Goal: Task Accomplishment & Management: Complete application form

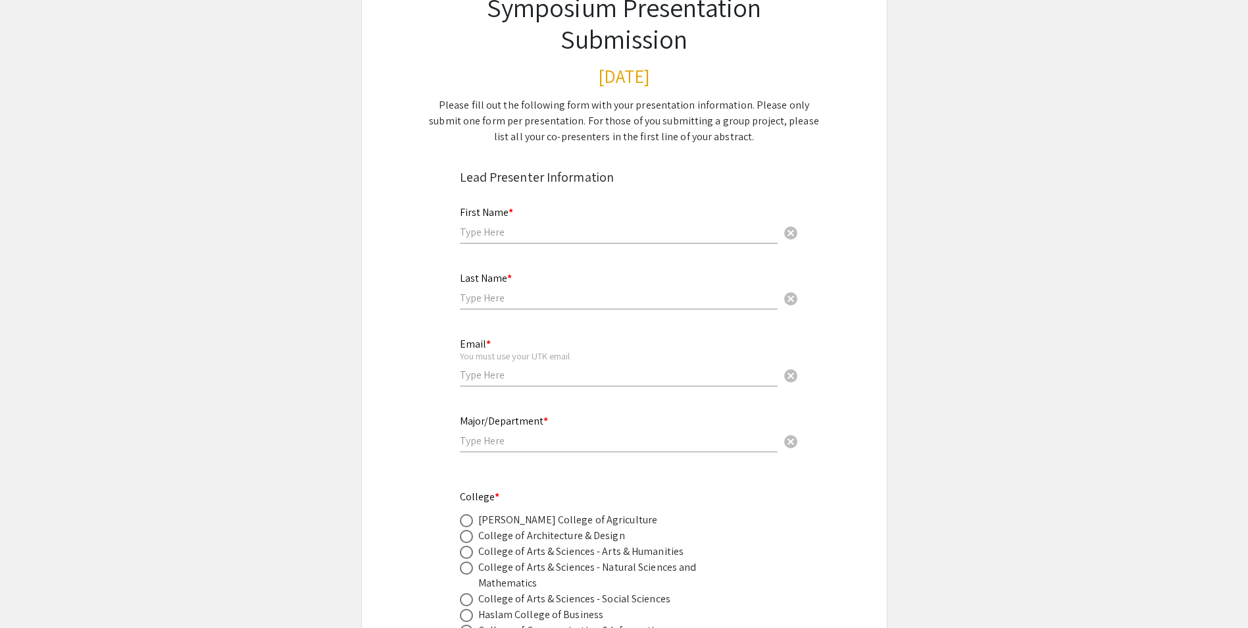
scroll to position [263, 0]
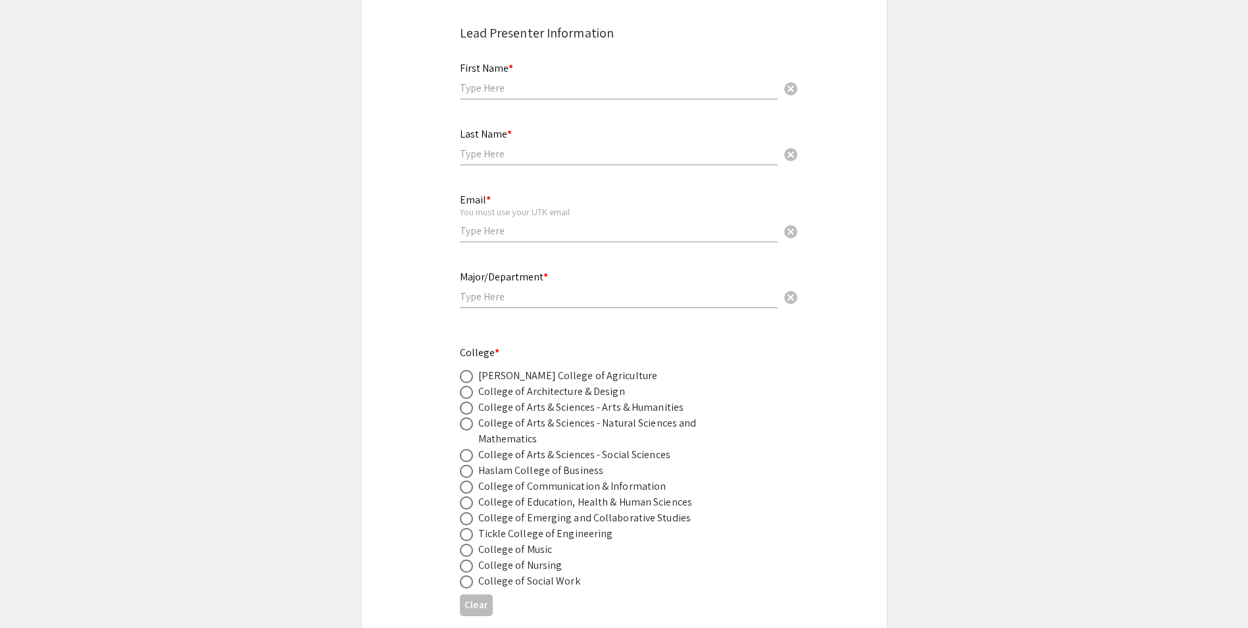
drag, startPoint x: 625, startPoint y: 108, endPoint x: 624, endPoint y: 98, distance: 9.9
click at [625, 107] on div "First Name * cancel" at bounding box center [619, 80] width 318 height 63
click at [624, 97] on div "First Name * cancel" at bounding box center [619, 74] width 318 height 50
type input "[PERSON_NAME]"
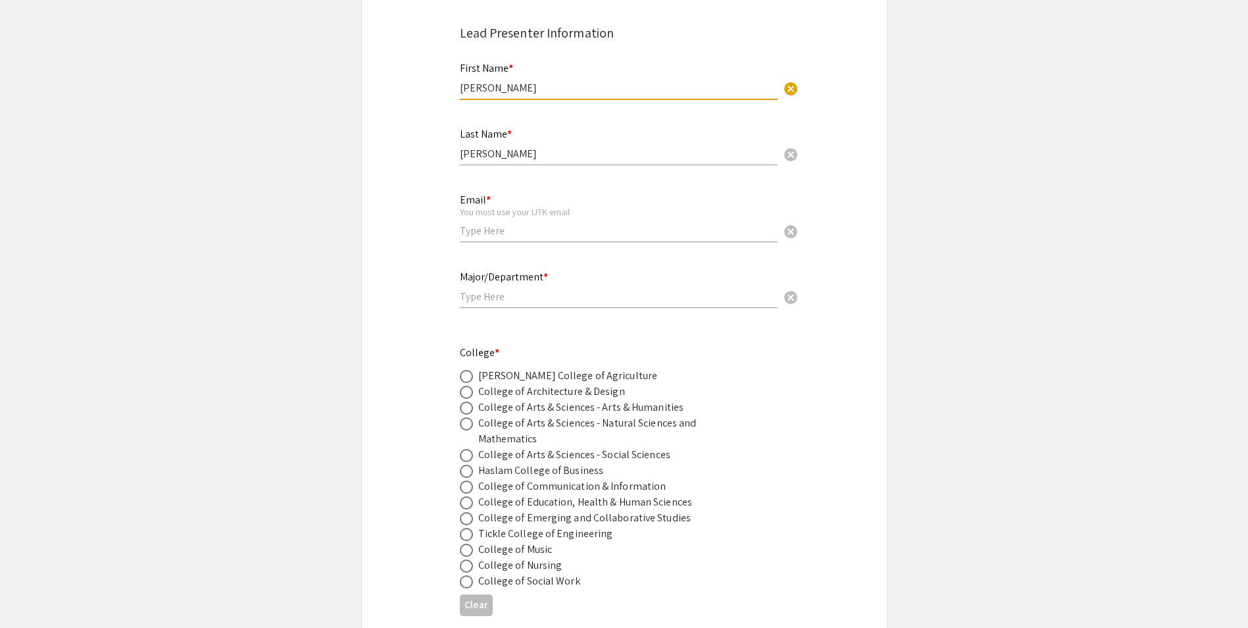
type input "[EMAIL_ADDRESS][DOMAIN_NAME]"
type input "nueroscience"
type input "Jolsen6"
type input "may/2027"
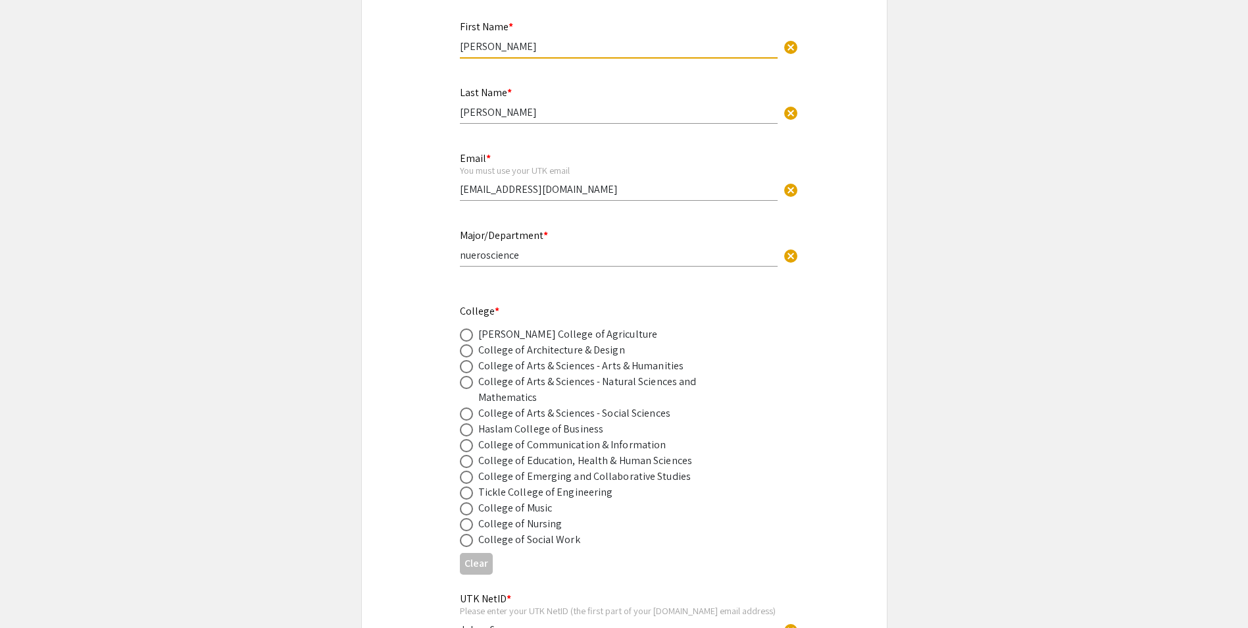
scroll to position [526, 0]
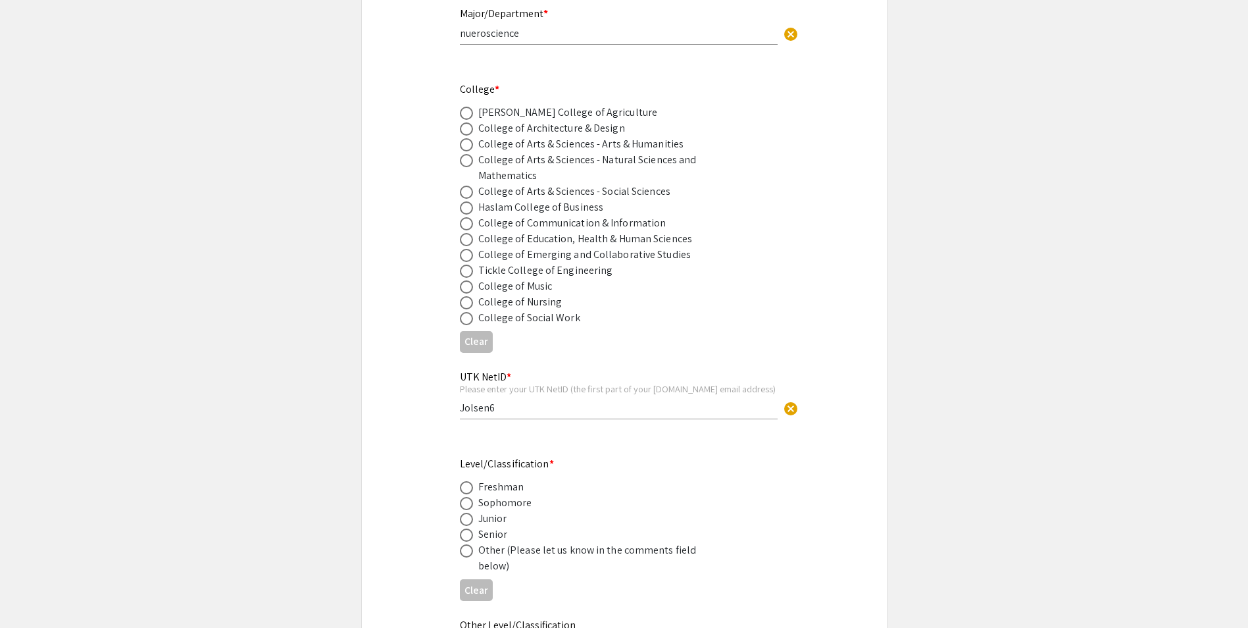
click at [592, 111] on div "Herbert College of Agriculture" at bounding box center [568, 113] width 180 height 16
drag, startPoint x: 592, startPoint y: 111, endPoint x: 582, endPoint y: 103, distance: 12.1
click at [582, 103] on div "College * Herbert College of Agriculture College of Architecture & Design Colle…" at bounding box center [614, 204] width 308 height 244
click at [559, 107] on div "Herbert College of Agriculture" at bounding box center [568, 113] width 180 height 16
click at [470, 114] on span at bounding box center [466, 113] width 13 height 13
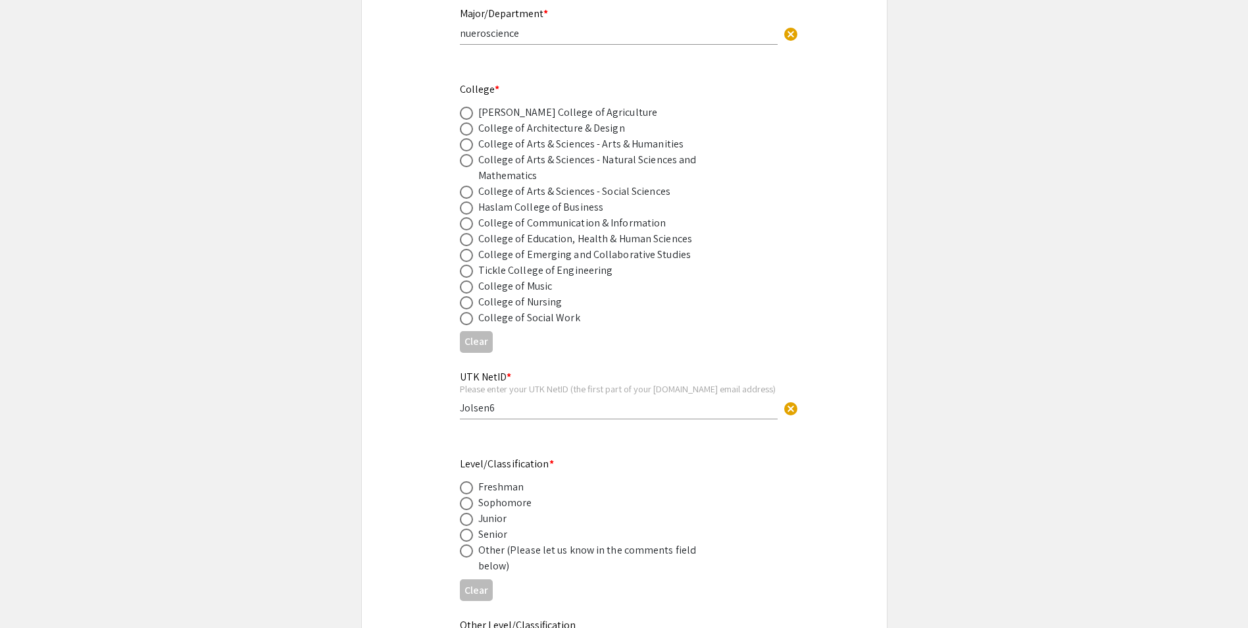
click at [470, 114] on input "radio" at bounding box center [466, 113] width 13 height 13
radio input "true"
click at [469, 142] on span at bounding box center [466, 144] width 13 height 13
click at [469, 142] on input "radio" at bounding box center [466, 144] width 13 height 13
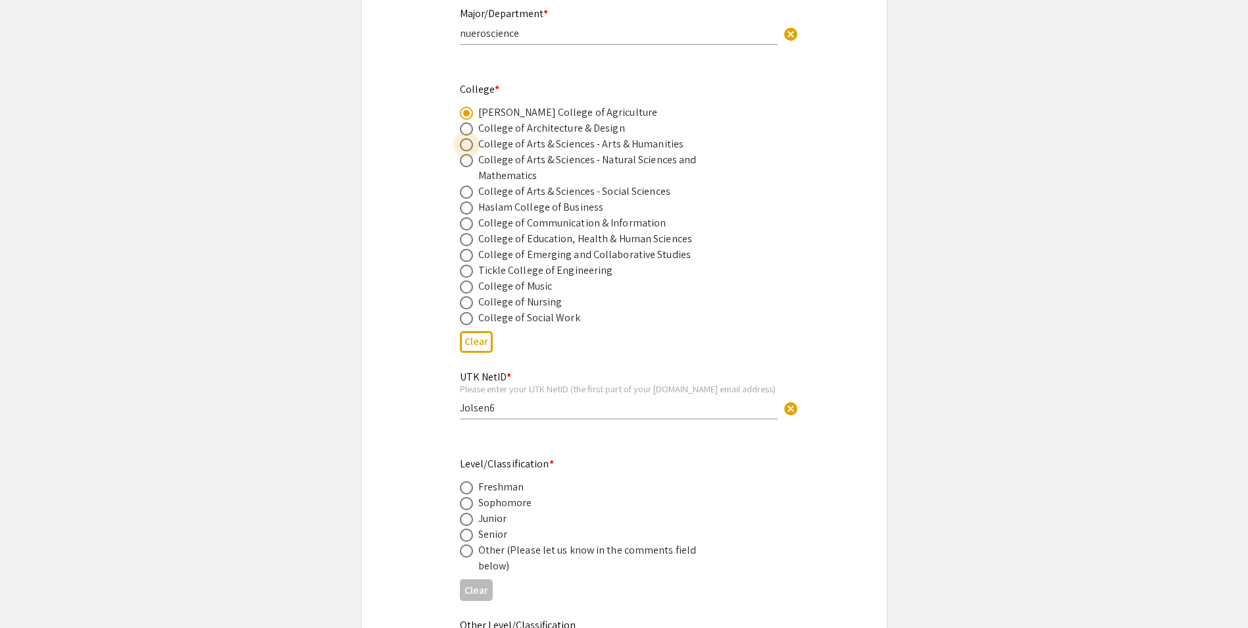
radio input "true"
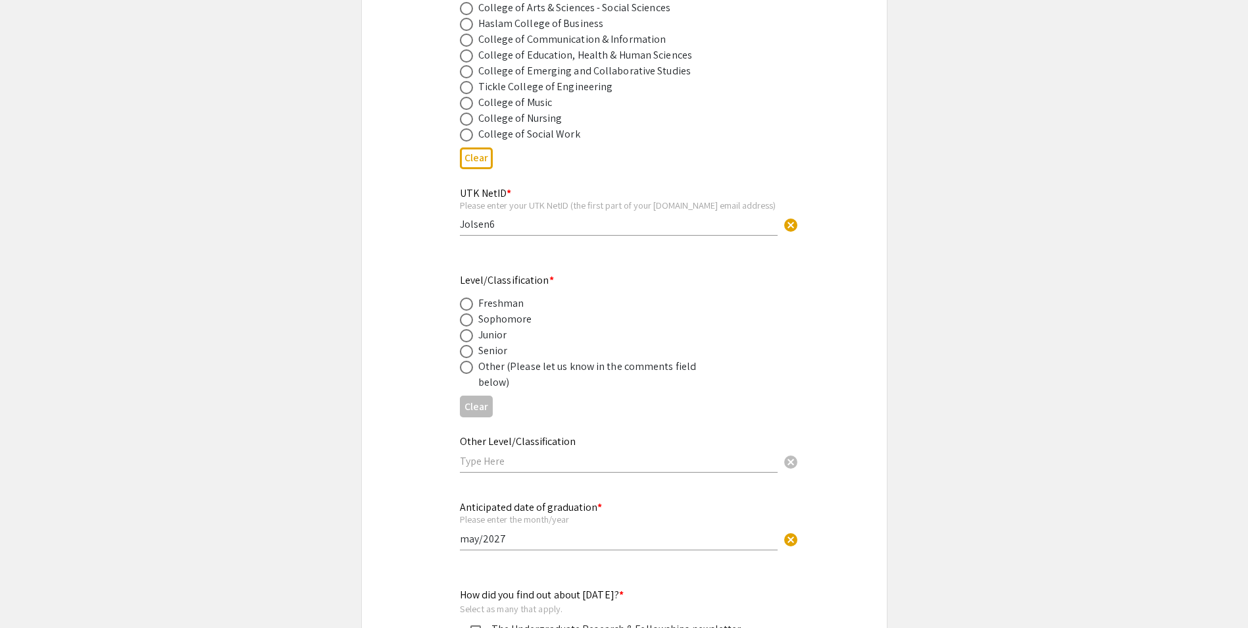
scroll to position [724, 0]
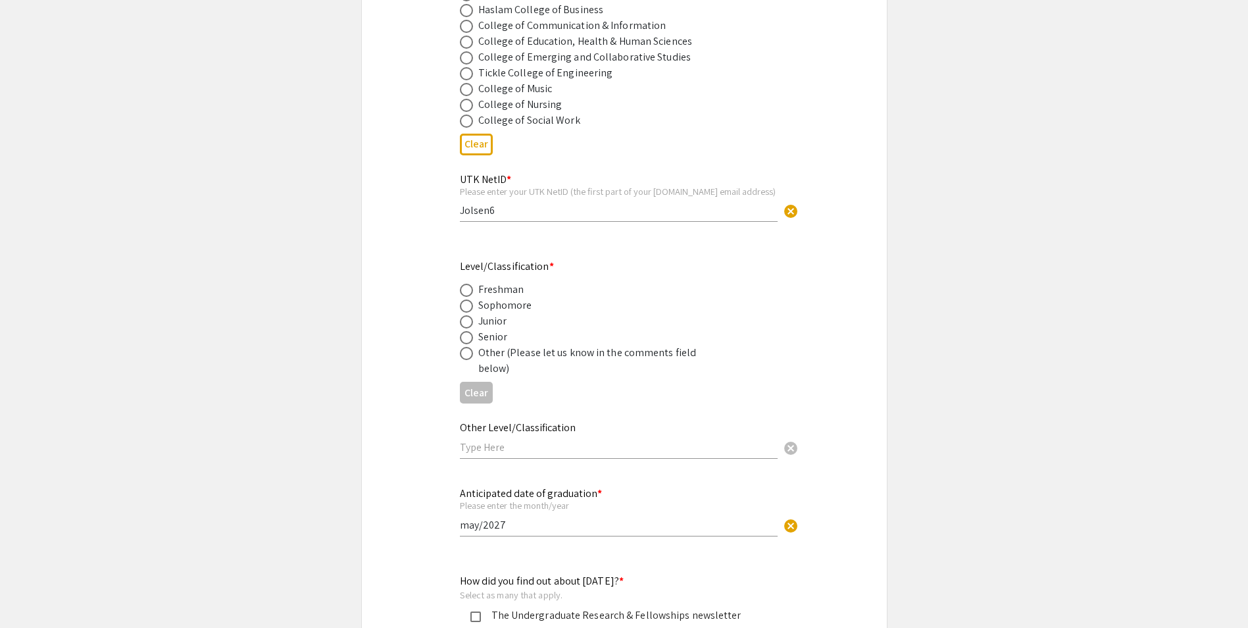
click at [460, 318] on span at bounding box center [466, 321] width 13 height 13
click at [460, 318] on input "radio" at bounding box center [466, 321] width 13 height 13
radio input "true"
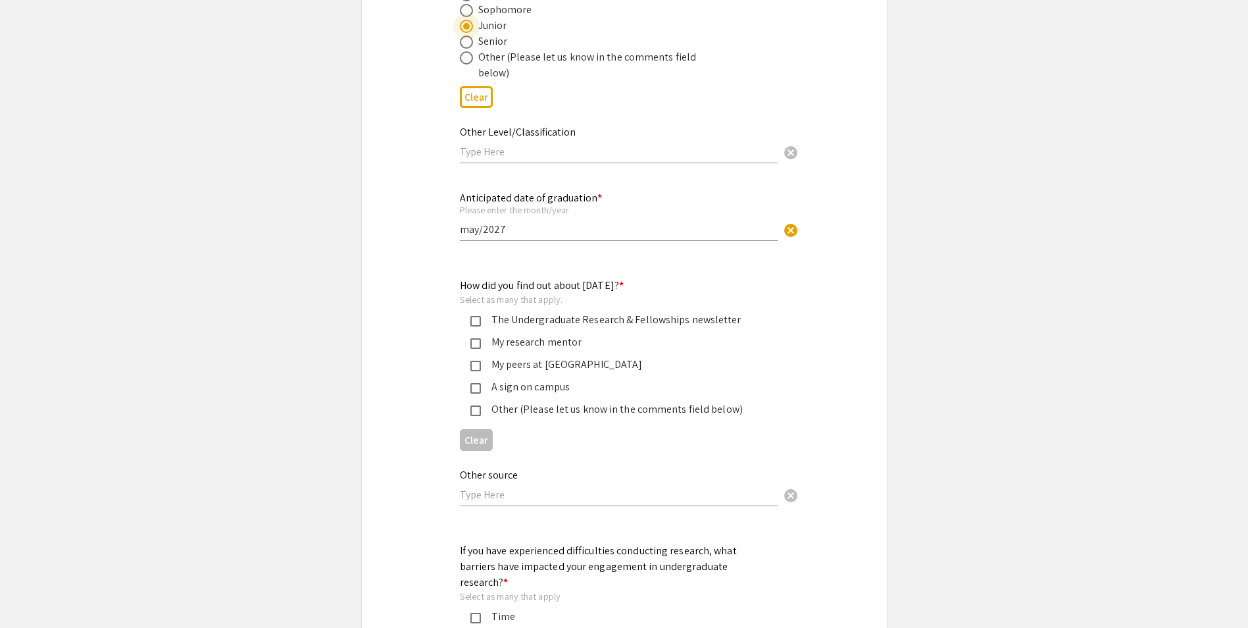
scroll to position [1053, 0]
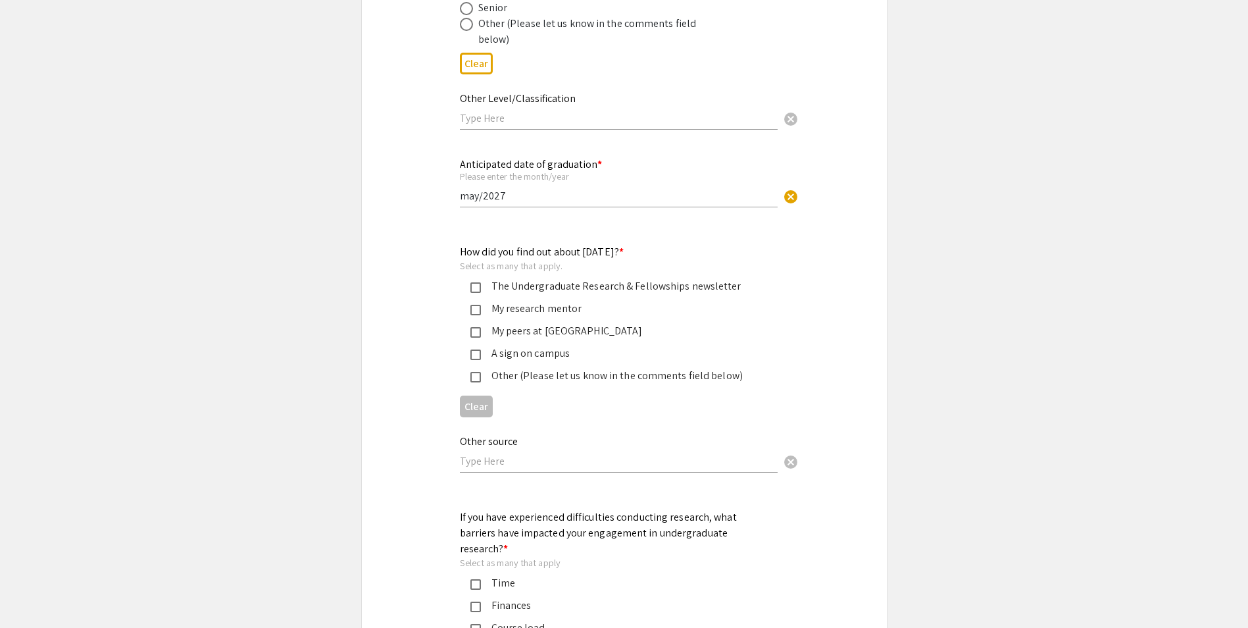
click at [461, 309] on div "My research mentor" at bounding box center [614, 309] width 308 height 16
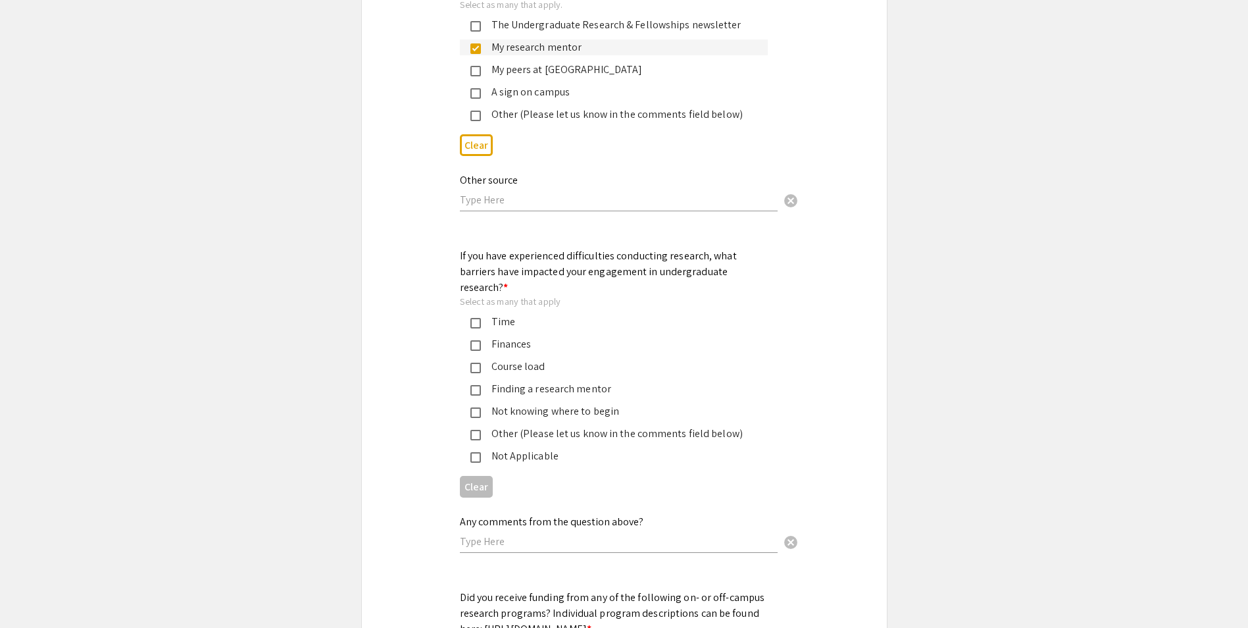
scroll to position [1316, 0]
click at [470, 312] on div "Time" at bounding box center [614, 320] width 308 height 16
click at [469, 357] on div "Course load" at bounding box center [614, 365] width 308 height 16
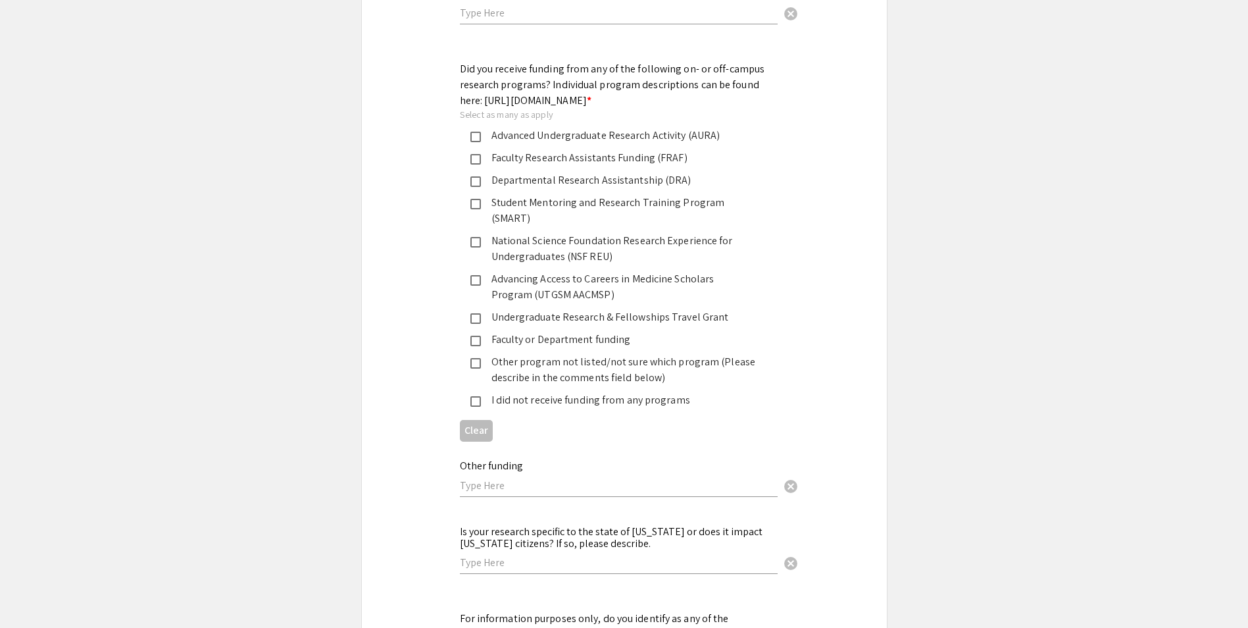
click at [479, 396] on mat-pseudo-checkbox at bounding box center [475, 401] width 11 height 11
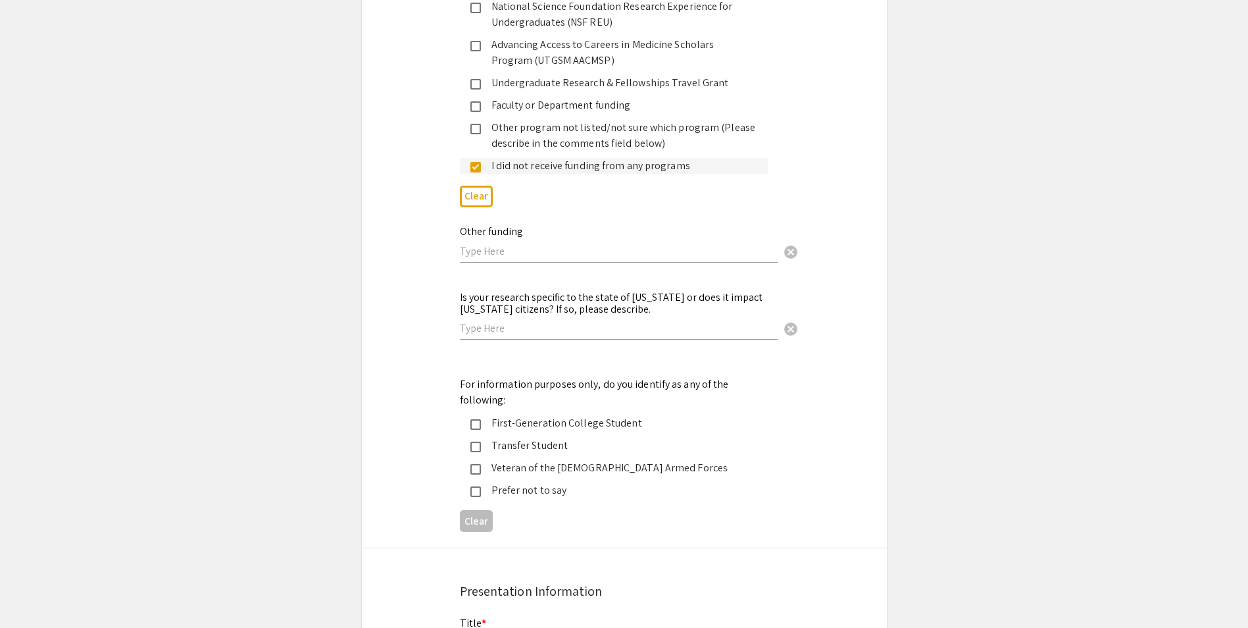
scroll to position [2106, 0]
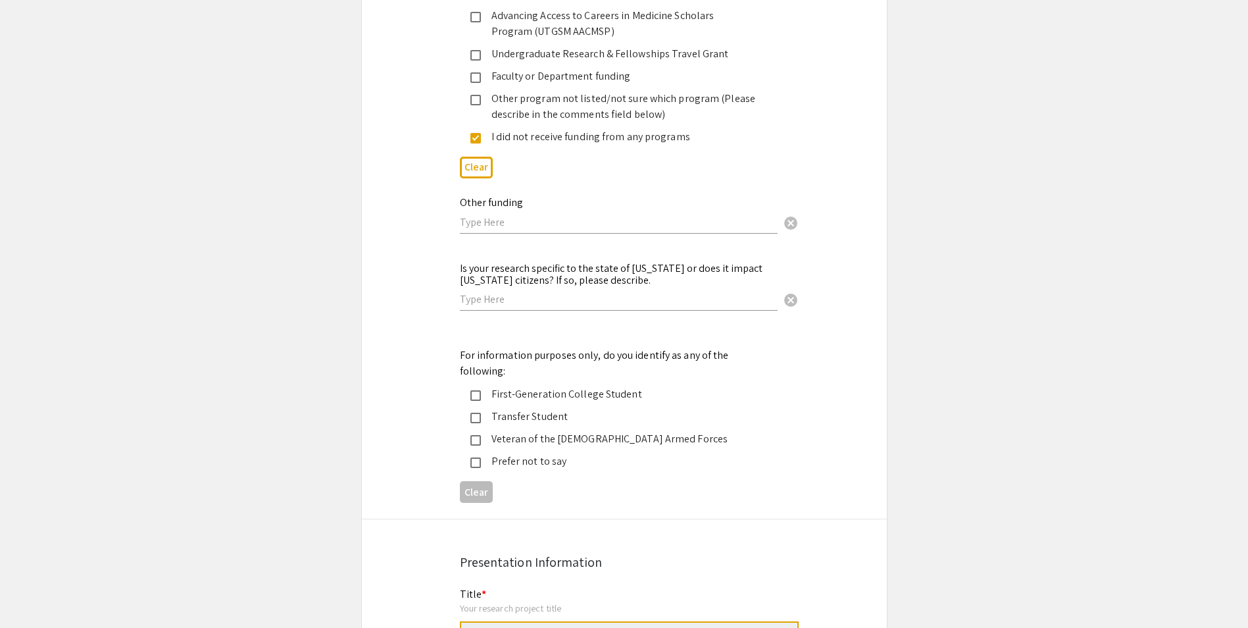
click at [496, 386] on mat-selection-list "First-Generation College Student Transfer Student Veteran of the US Armed Force…" at bounding box center [614, 427] width 308 height 83
click at [493, 409] on div "Transfer Student" at bounding box center [619, 417] width 276 height 16
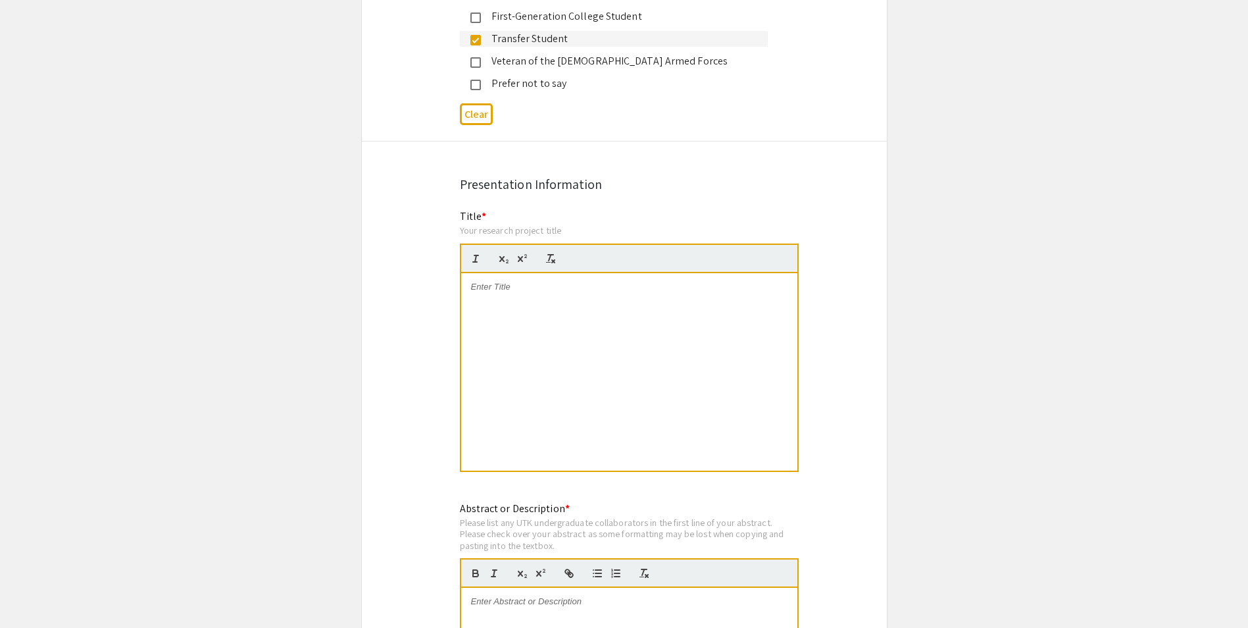
scroll to position [2500, 0]
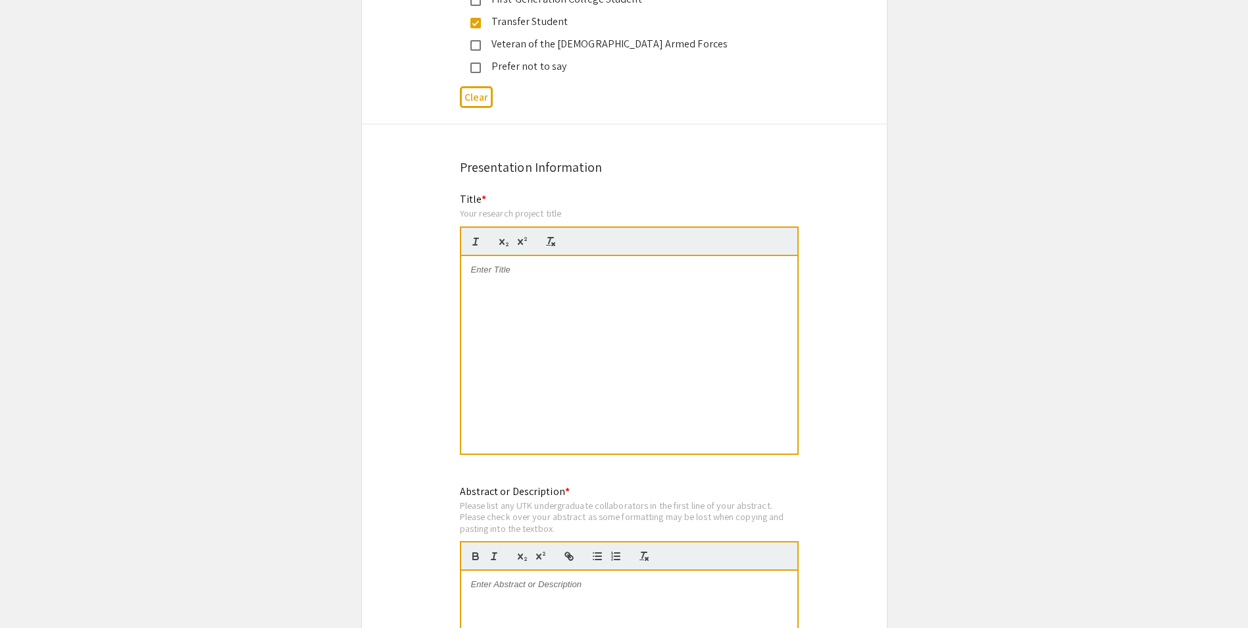
click at [479, 312] on div at bounding box center [629, 354] width 336 height 197
drag, startPoint x: 465, startPoint y: 235, endPoint x: 761, endPoint y: 279, distance: 299.4
click at [761, 279] on div "Diagnostic Trends and Disease Presentations in Privately Owned vs Sanctuary Pig…" at bounding box center [629, 354] width 336 height 197
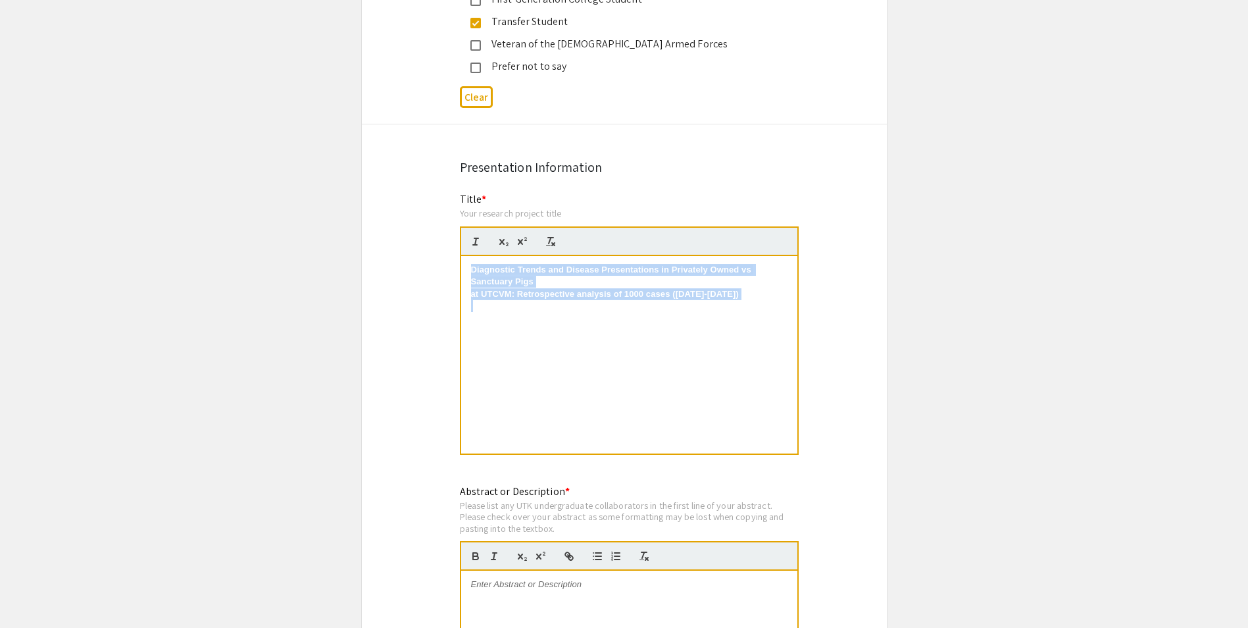
click at [758, 300] on p at bounding box center [629, 306] width 317 height 12
click at [699, 300] on p at bounding box center [629, 306] width 317 height 12
click at [701, 300] on p at bounding box center [629, 306] width 317 height 12
click at [719, 289] on strong "at UTCVM: Retrospective analysis of 1000 cases (2019-2023)" at bounding box center [605, 294] width 268 height 10
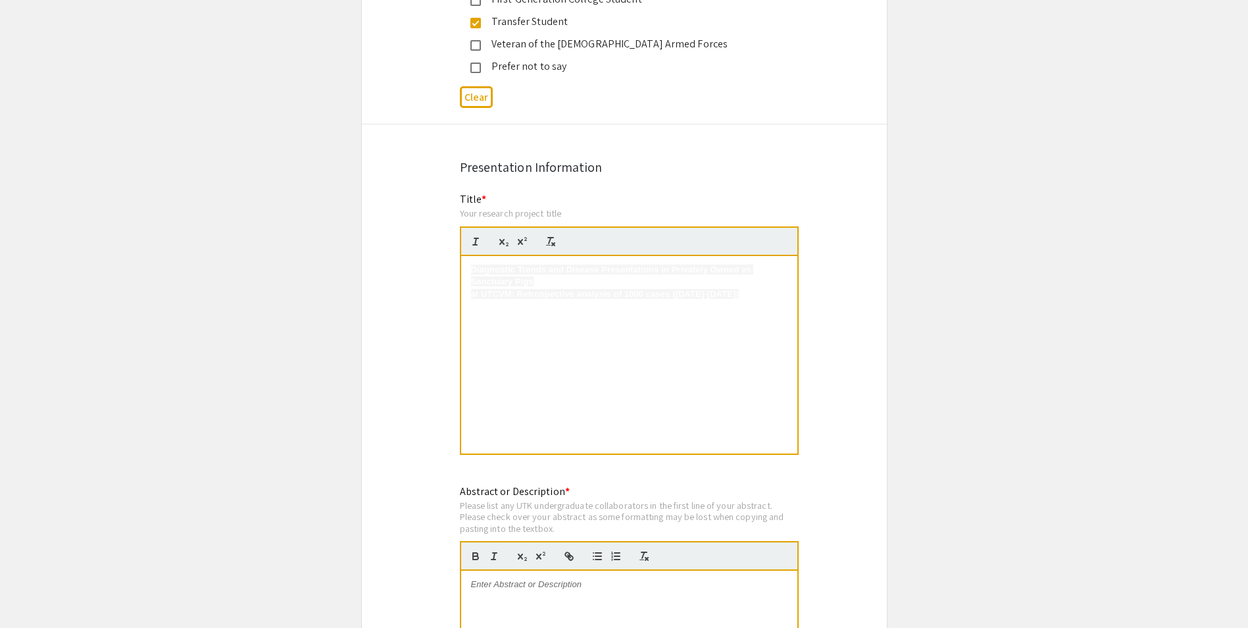
click at [717, 289] on strong "at UTCVM: Retrospective analysis of 1000 cases (2019-2023)" at bounding box center [605, 294] width 268 height 10
drag, startPoint x: 467, startPoint y: 232, endPoint x: 788, endPoint y: 304, distance: 328.5
click at [788, 304] on div "Diagnostic Trends and Disease Presentations in Privately Owned vs Sanctuary Pig…" at bounding box center [629, 354] width 336 height 197
click at [594, 297] on div at bounding box center [629, 354] width 336 height 197
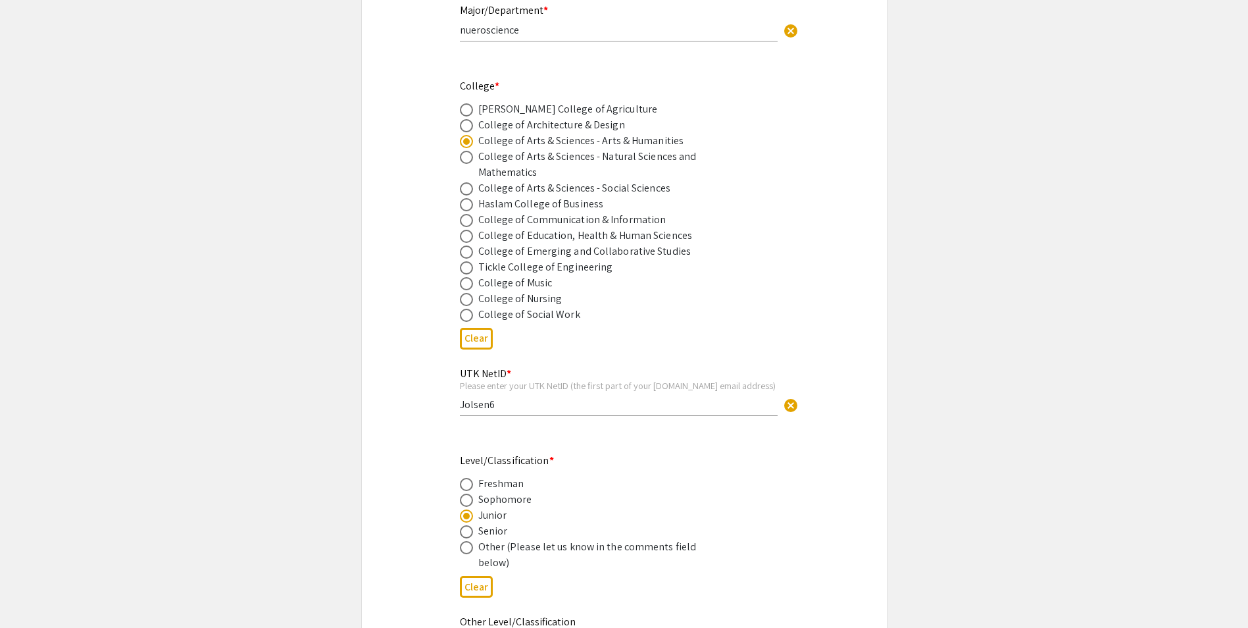
scroll to position [526, 0]
click at [468, 119] on span at bounding box center [466, 113] width 13 height 13
click at [468, 119] on input "radio" at bounding box center [466, 113] width 13 height 13
radio input "true"
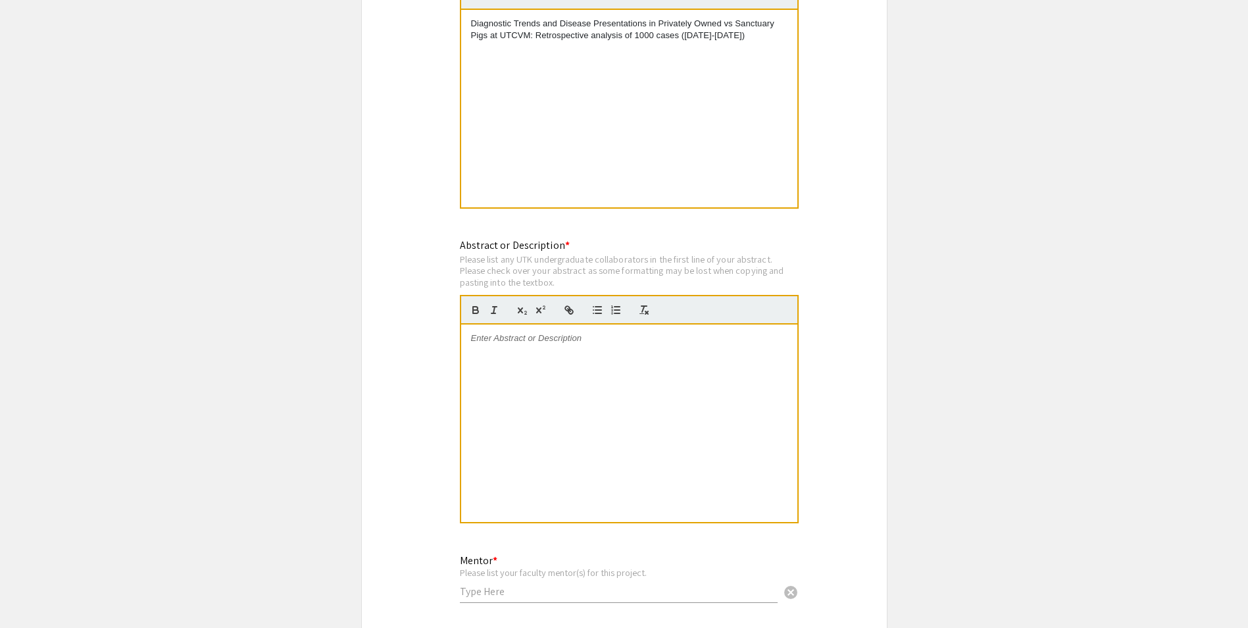
scroll to position [2961, 0]
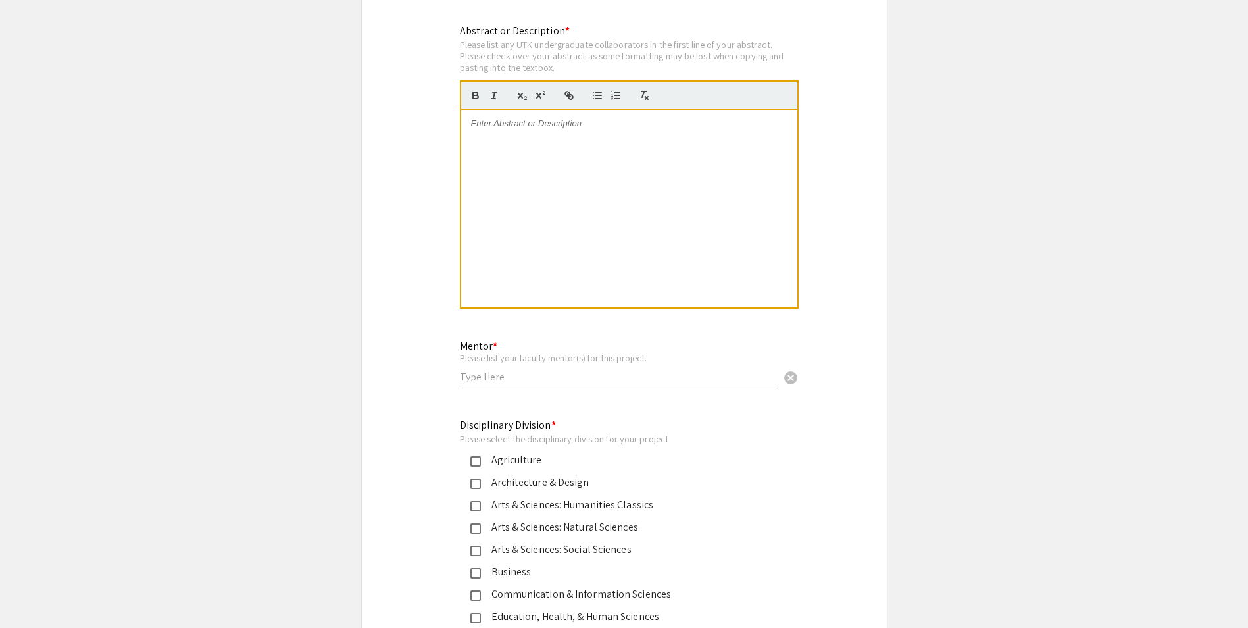
click at [495, 124] on div at bounding box center [629, 208] width 336 height 197
click at [610, 112] on div at bounding box center [629, 208] width 336 height 197
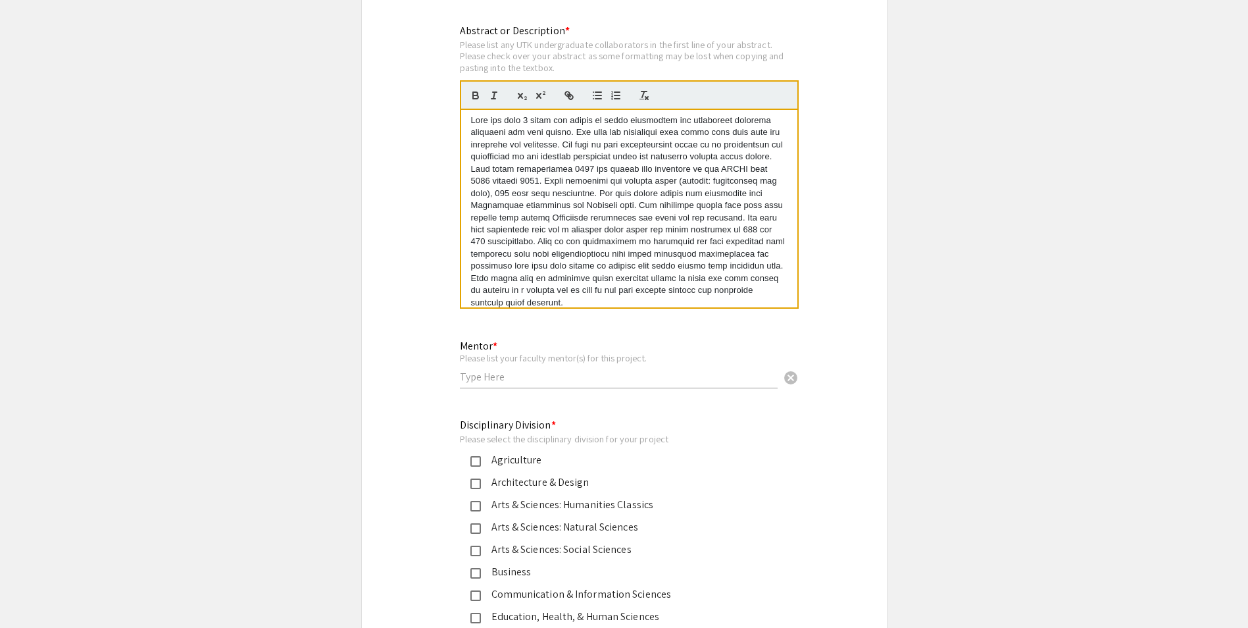
scroll to position [13, 0]
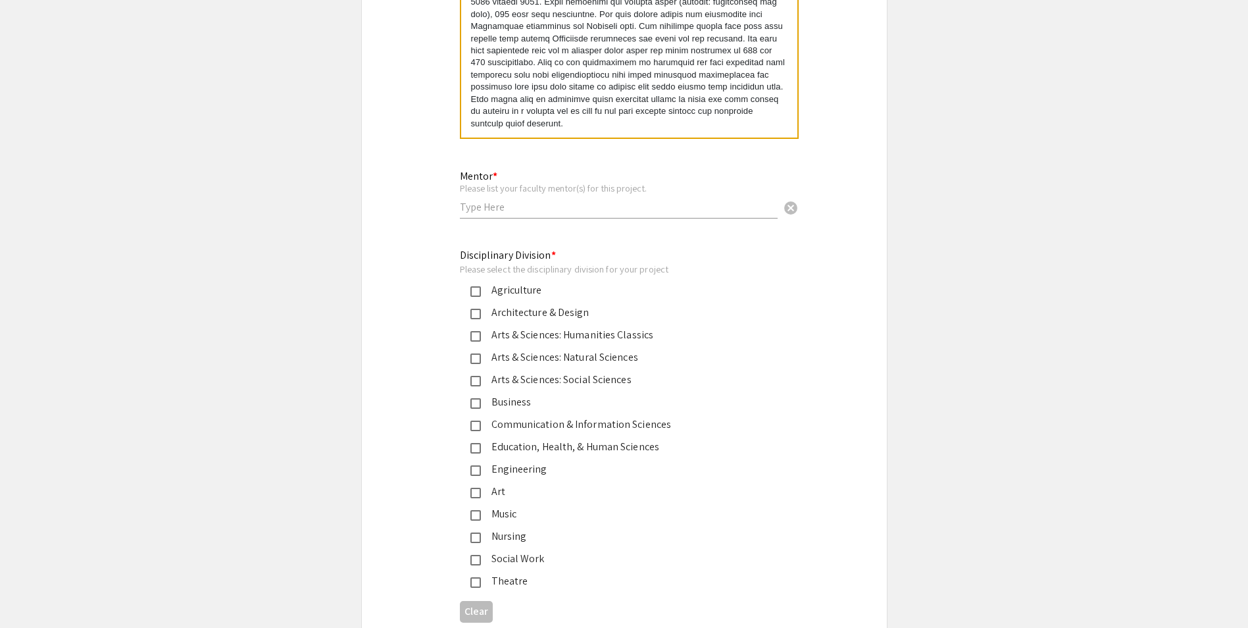
scroll to position [3158, 0]
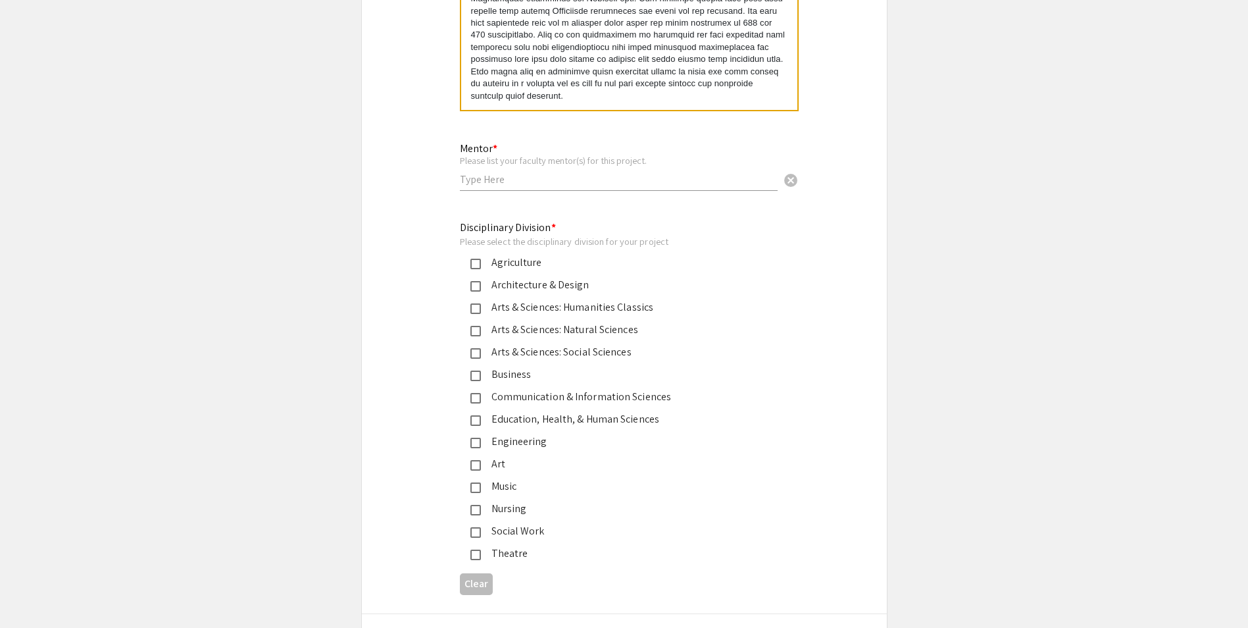
click at [602, 172] on input "text" at bounding box center [619, 179] width 318 height 14
type input "Joe Smith DVM"
click at [657, 130] on div "Mentor * Please list your faculty mentor(s) for this project. Joe Smith DVM can…" at bounding box center [619, 160] width 318 height 61
click at [584, 255] on div "Agriculture" at bounding box center [619, 263] width 276 height 16
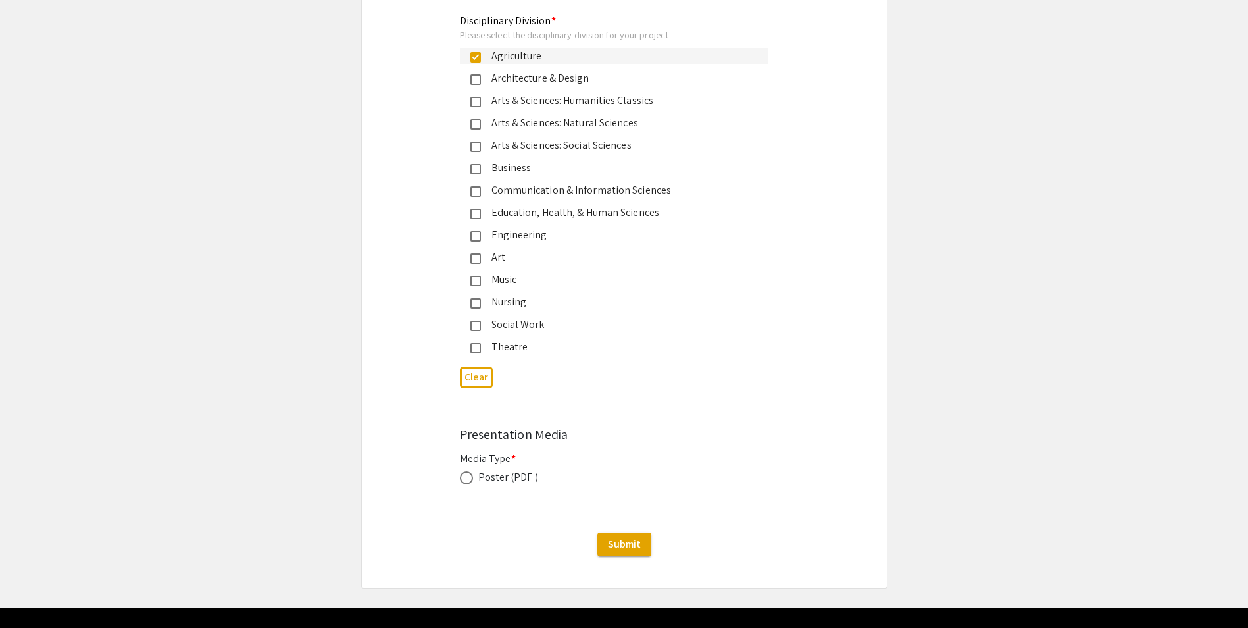
scroll to position [3366, 0]
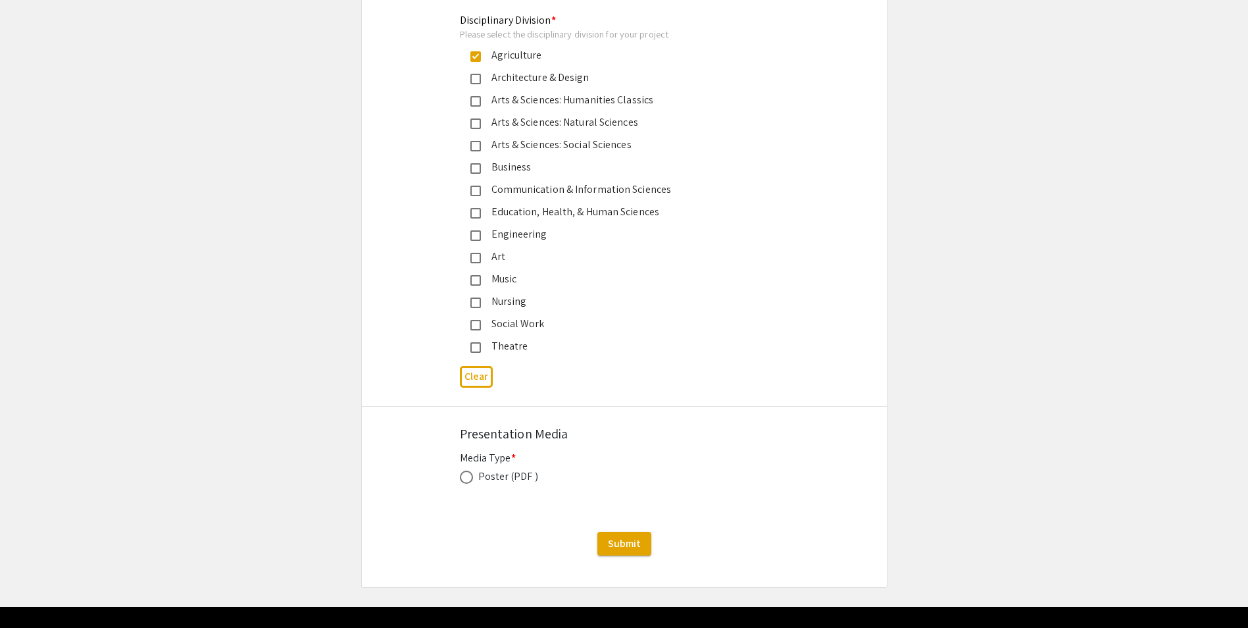
click at [469, 470] on span at bounding box center [466, 476] width 13 height 13
click at [469, 470] on input "radio" at bounding box center [466, 476] width 13 height 13
radio input "true"
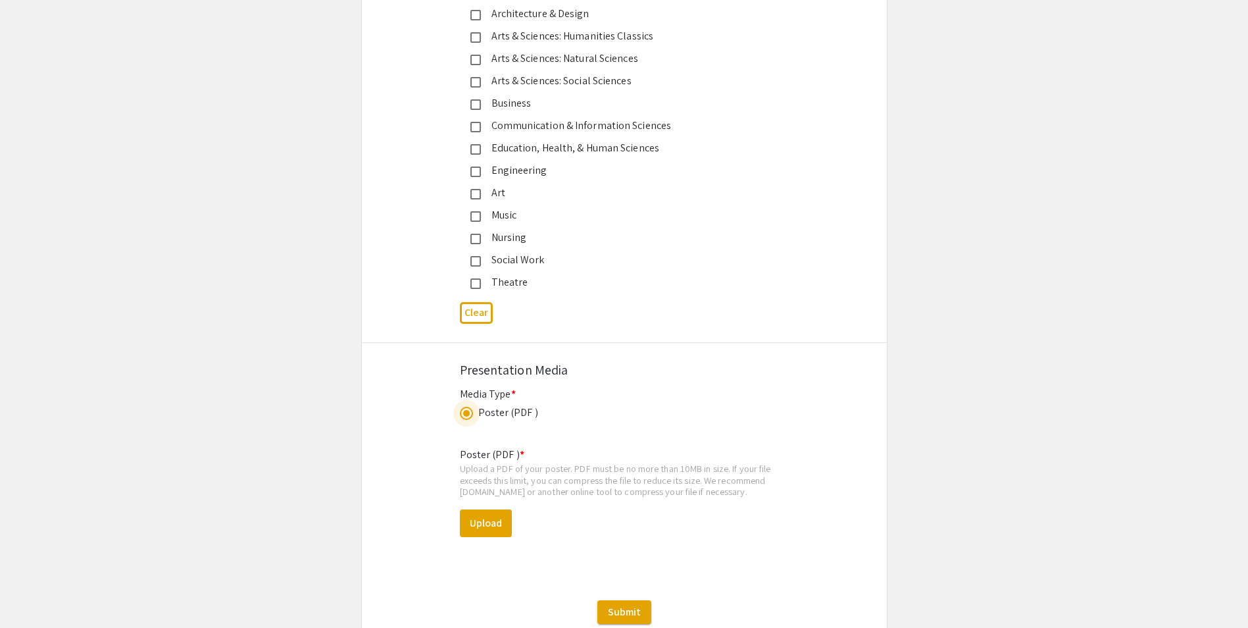
scroll to position [3432, 0]
click at [496, 507] on button "Upload" at bounding box center [486, 521] width 52 height 28
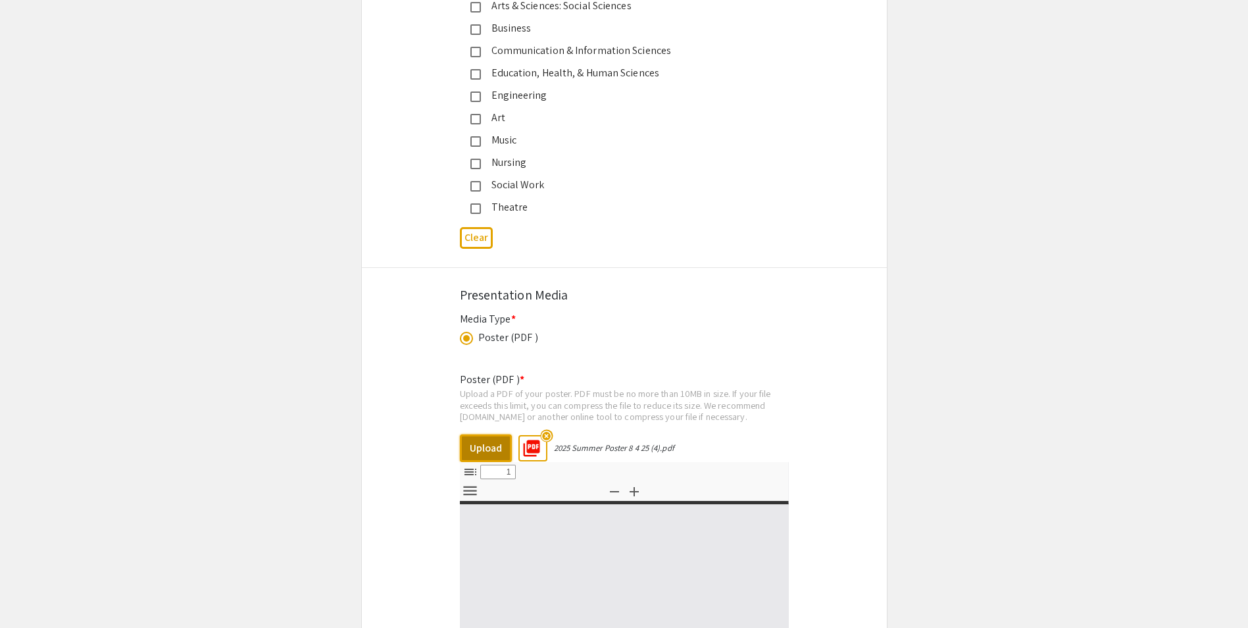
select select "custom"
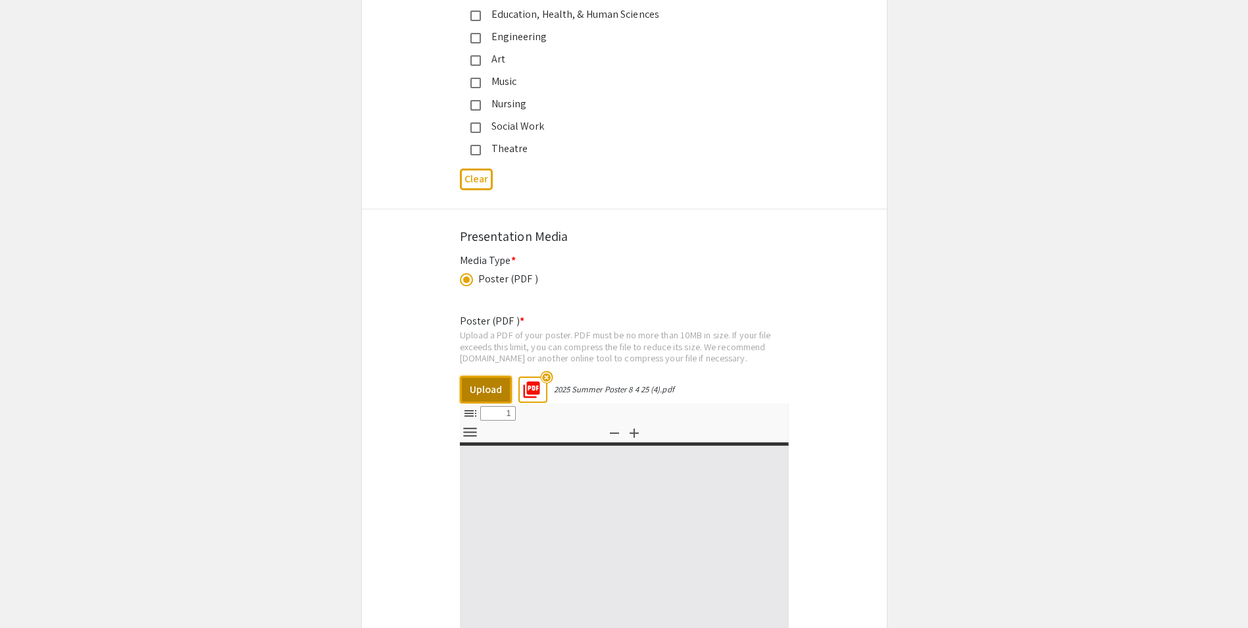
type input "0"
select select "custom"
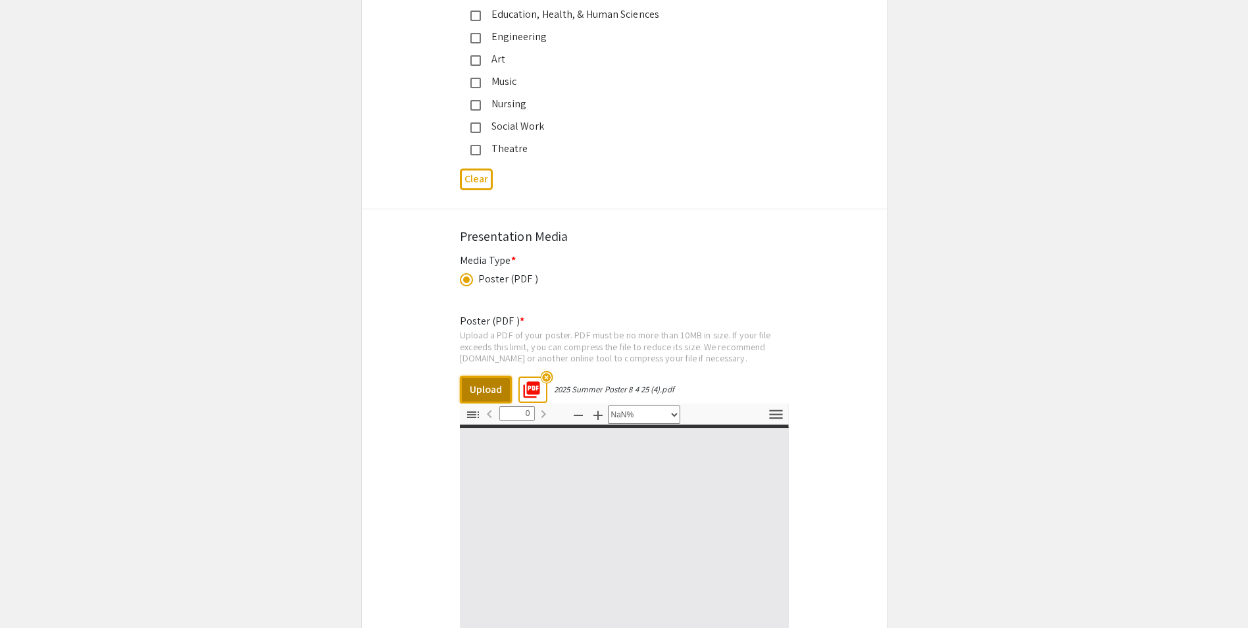
type input "1"
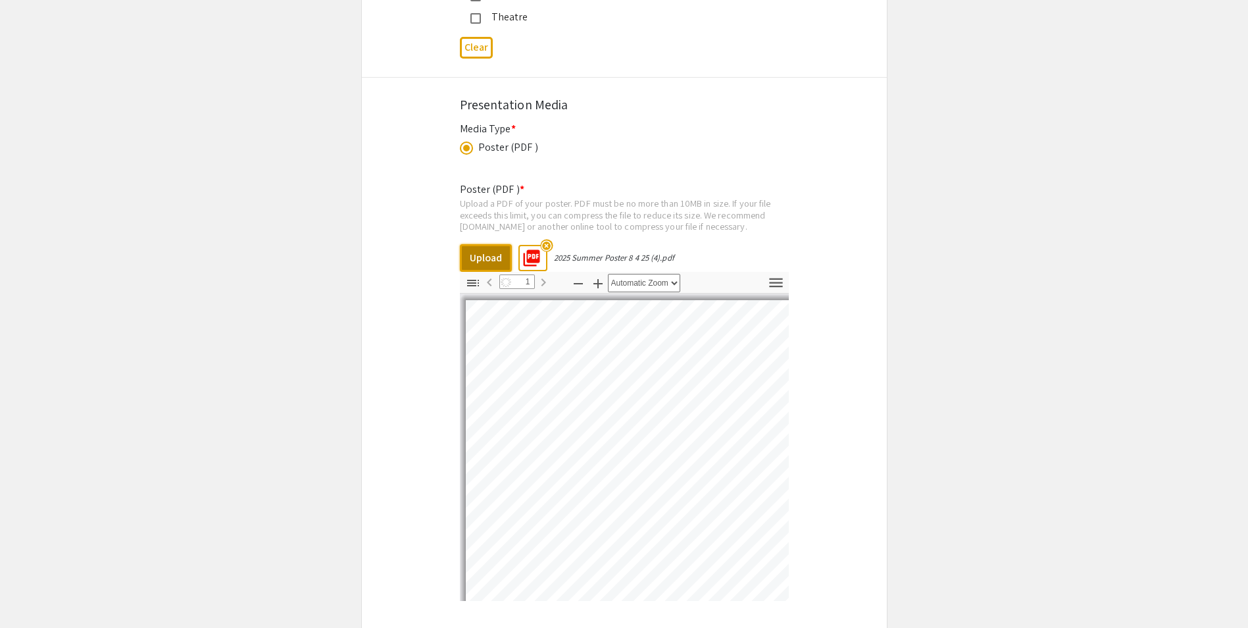
select select "auto"
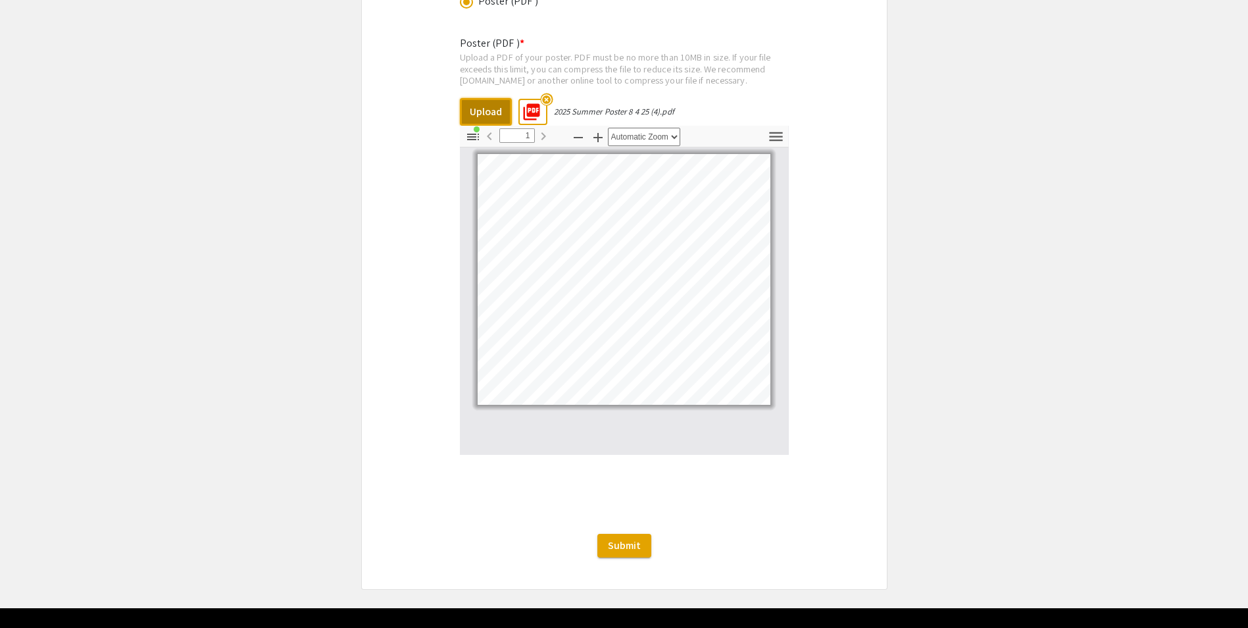
scroll to position [3842, 0]
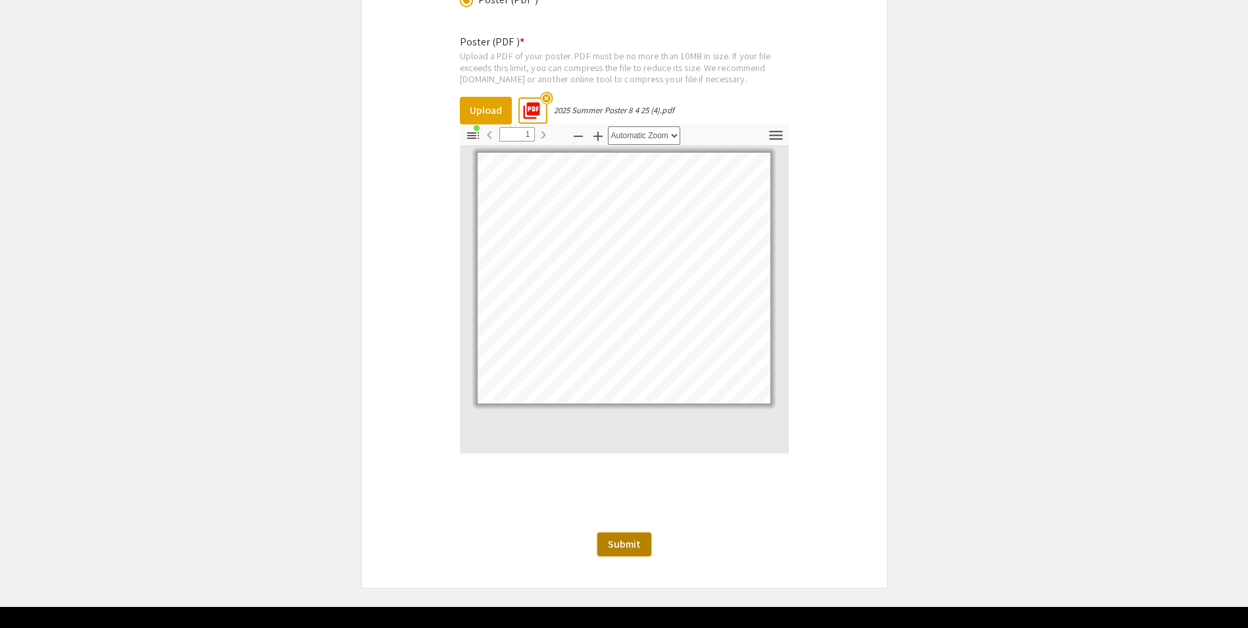
click at [643, 532] on button "Submit" at bounding box center [624, 544] width 54 height 24
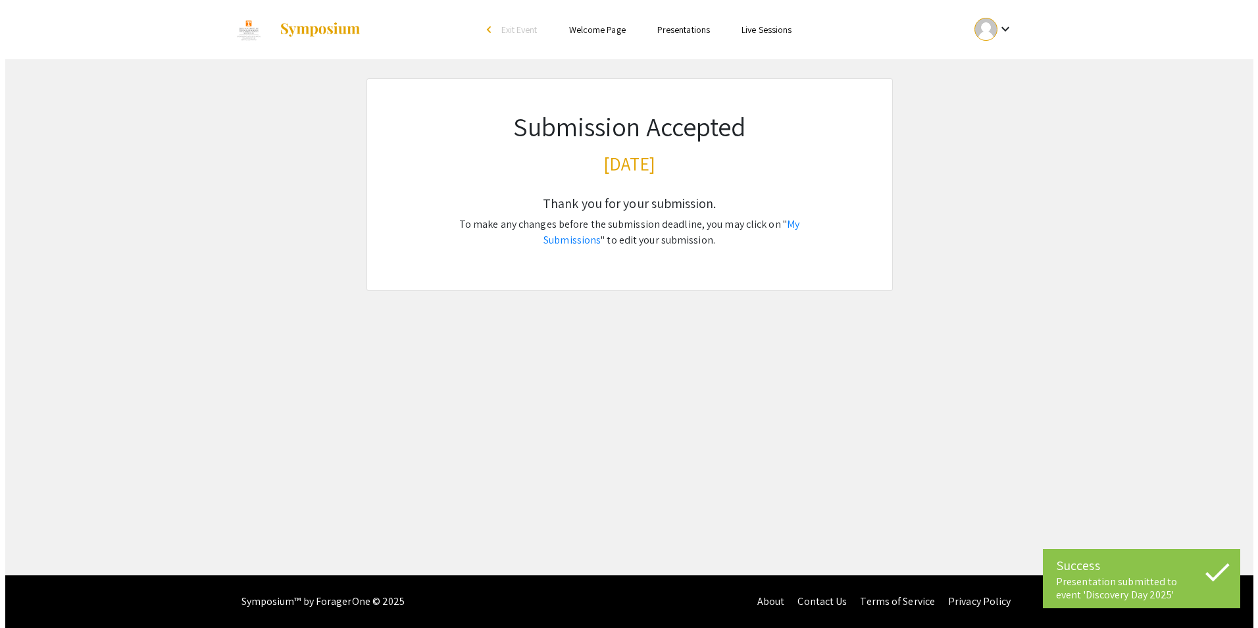
scroll to position [0, 0]
